Goal: Understand process/instructions

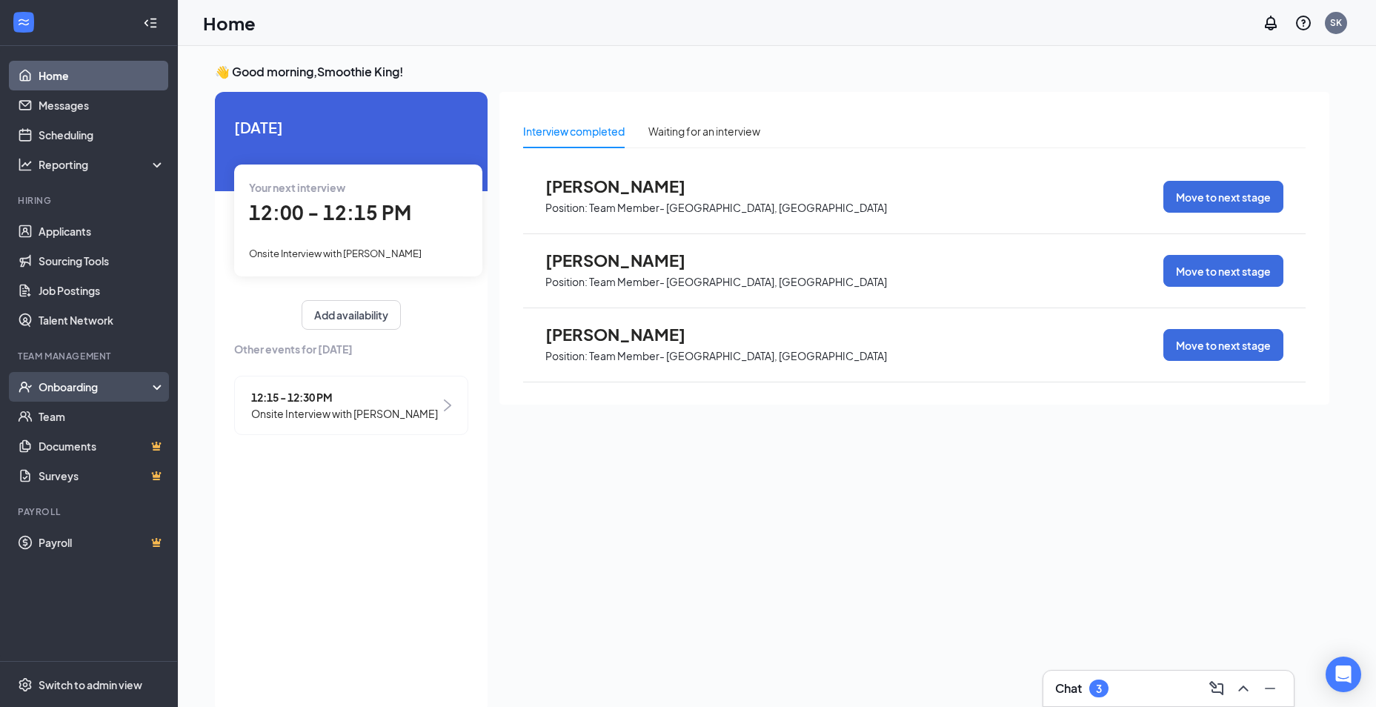
click at [50, 388] on div "Onboarding" at bounding box center [96, 387] width 114 height 15
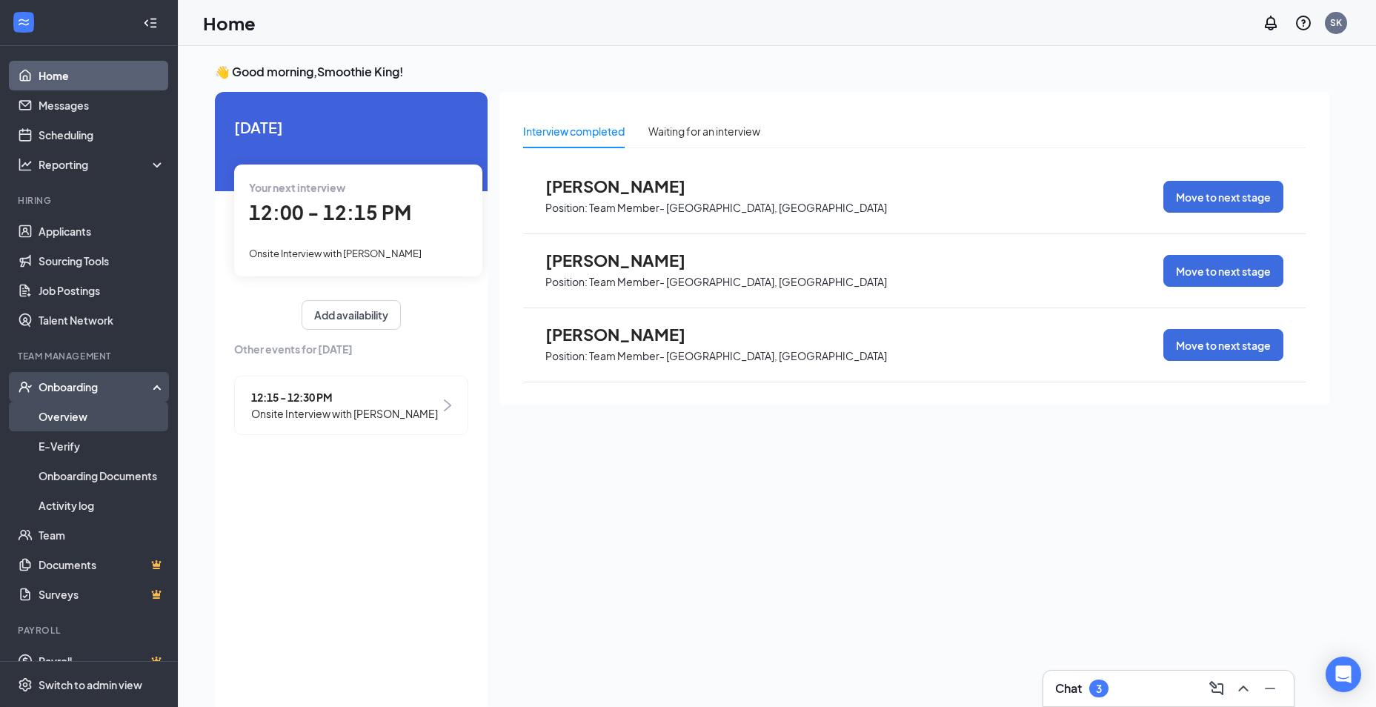
click at [53, 416] on link "Overview" at bounding box center [102, 417] width 127 height 30
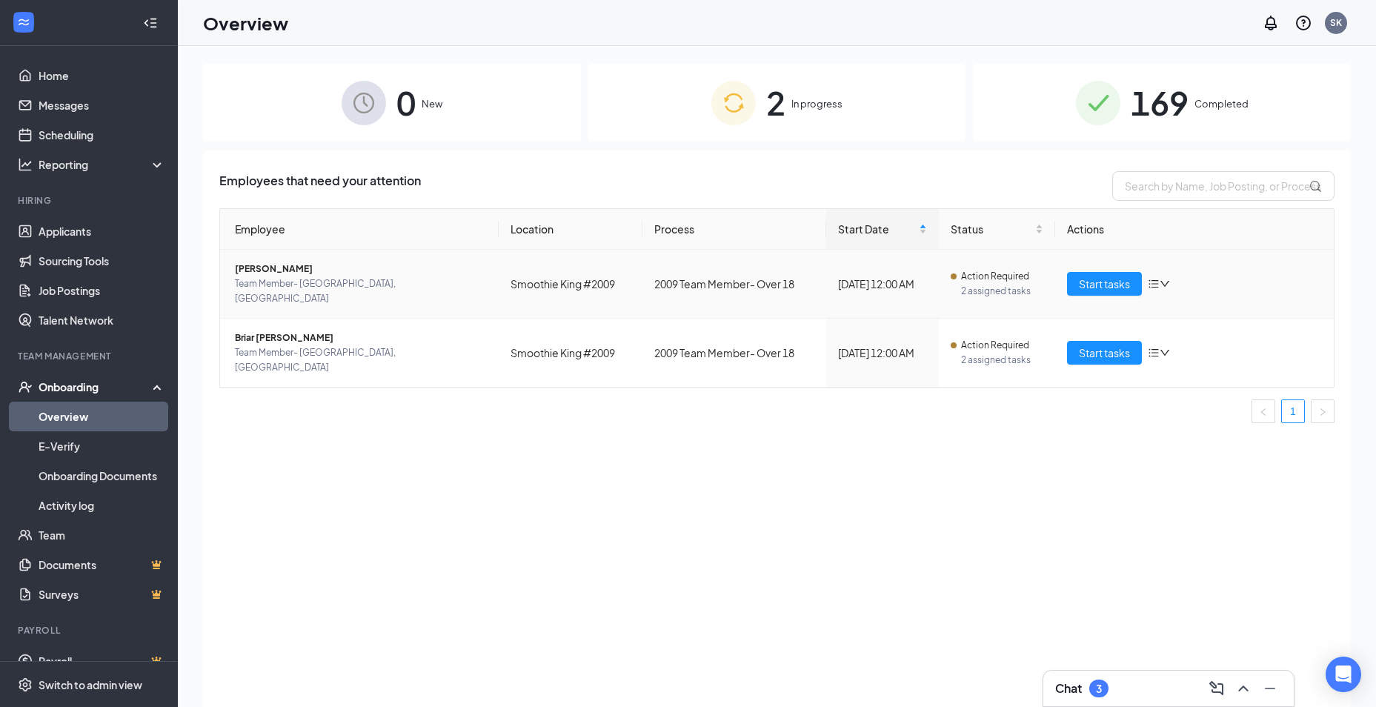
click at [388, 289] on span "Team Member- [GEOGRAPHIC_DATA], [GEOGRAPHIC_DATA]" at bounding box center [361, 291] width 252 height 30
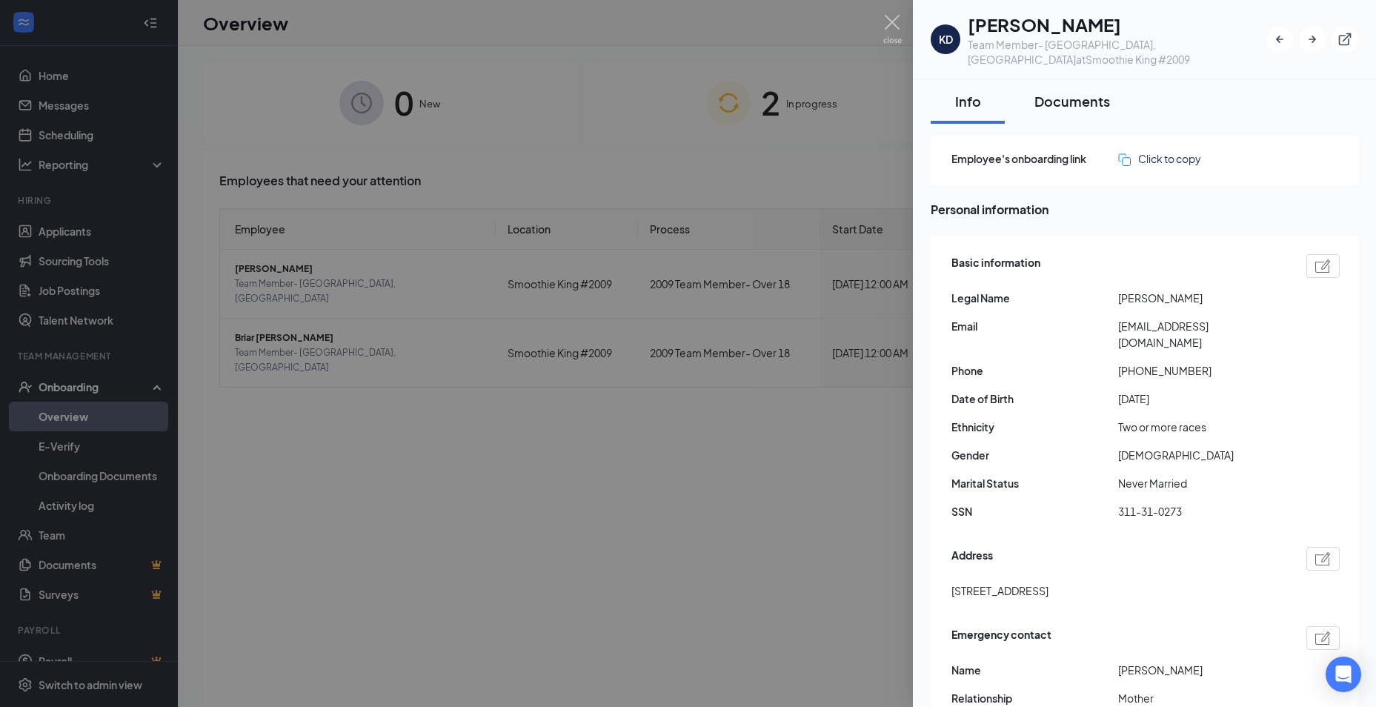
click at [1055, 92] on div "Documents" at bounding box center [1073, 101] width 76 height 19
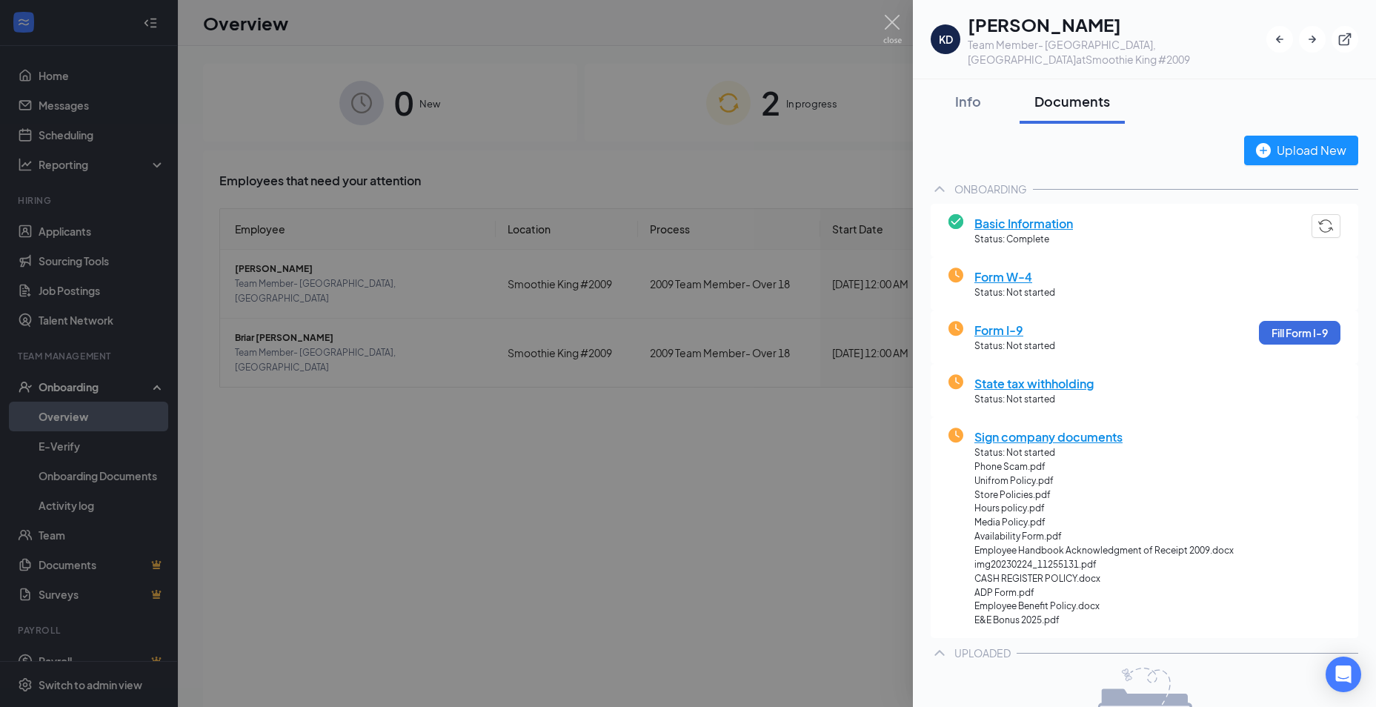
click at [990, 268] on span "Form W-4" at bounding box center [1015, 277] width 81 height 19
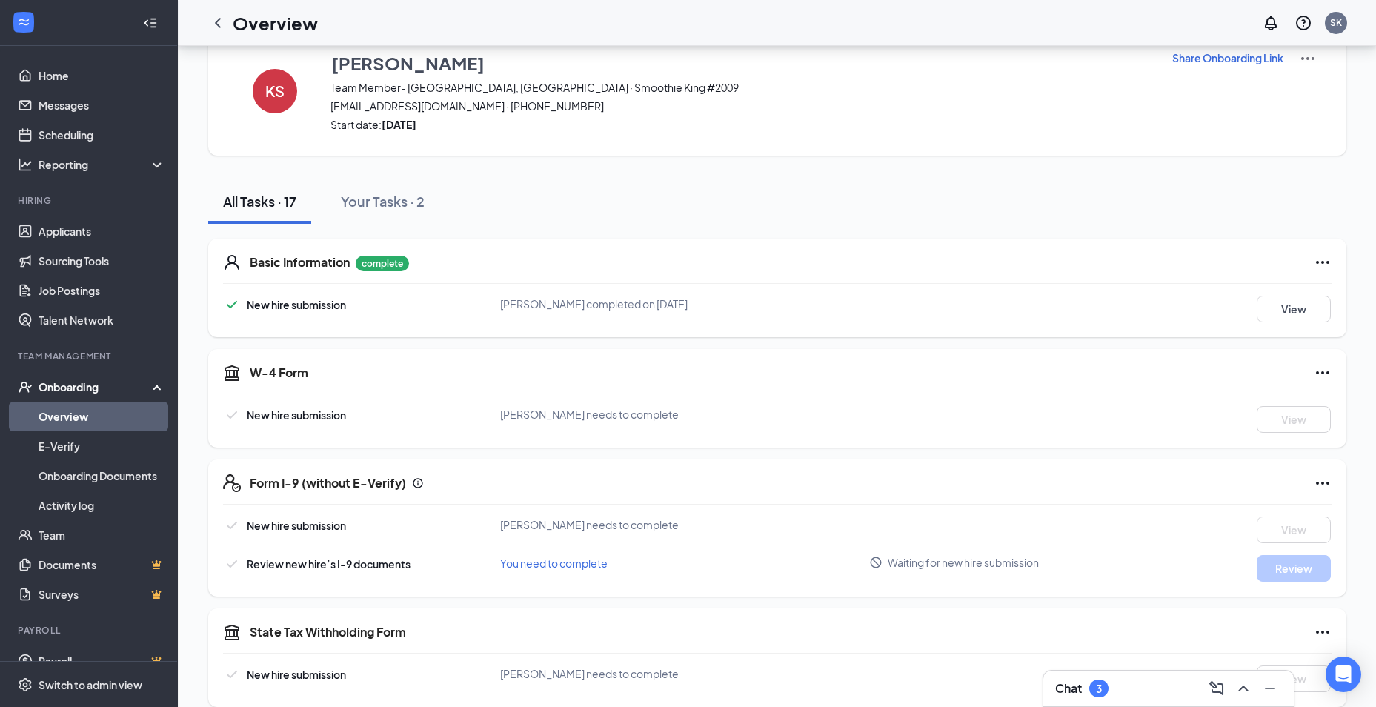
scroll to position [181, 0]
